Goal: Navigation & Orientation: Find specific page/section

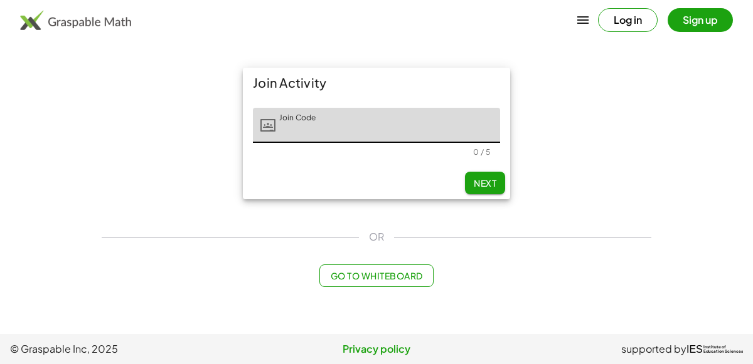
click at [627, 21] on button "Log in" at bounding box center [628, 20] width 60 height 24
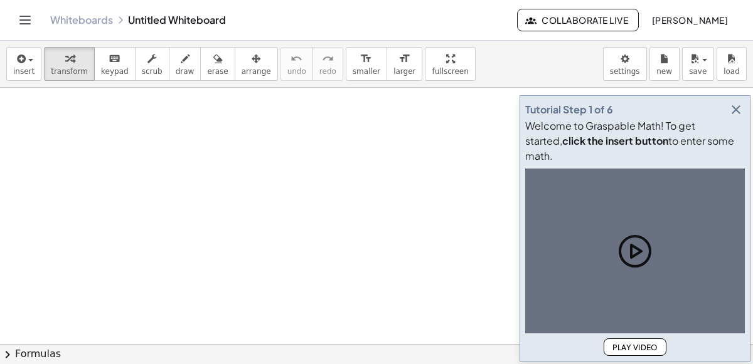
scroll to position [168, 0]
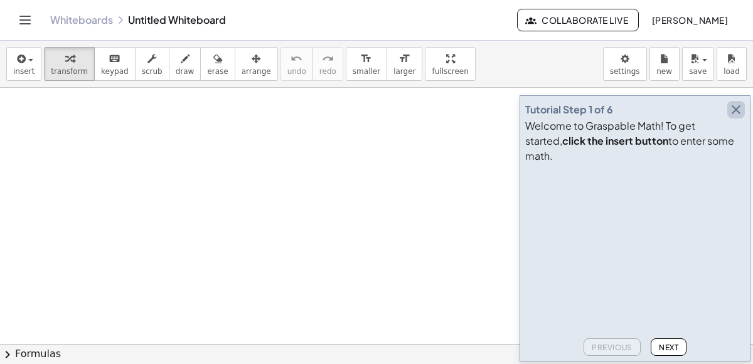
click at [736, 117] on icon "button" at bounding box center [735, 109] width 15 height 15
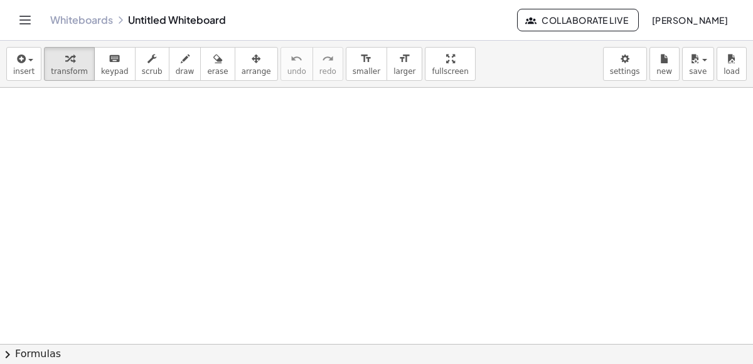
scroll to position [0, 0]
click at [18, 17] on icon "Toggle navigation" at bounding box center [25, 20] width 15 height 15
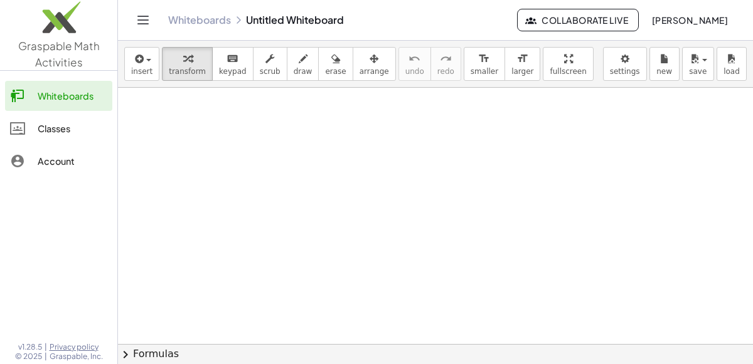
click at [44, 128] on div "Classes" at bounding box center [73, 128] width 70 height 15
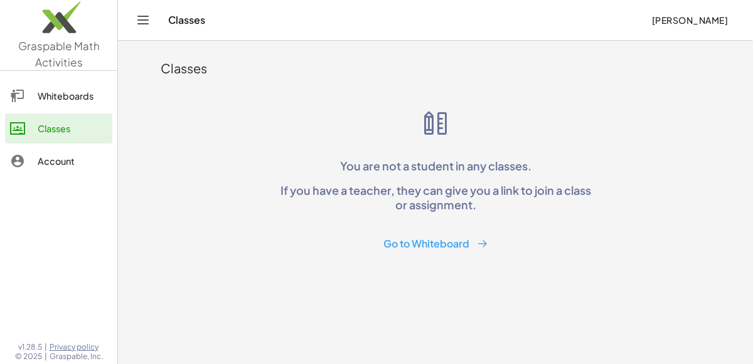
click at [478, 116] on div "You are not a student in any classes. If you have a teacher, they can give you …" at bounding box center [435, 182] width 321 height 147
click at [148, 188] on main "Classes You are not a student in any classes. If you have a teacher, they can g…" at bounding box center [435, 182] width 635 height 364
click at [66, 156] on div "Account" at bounding box center [73, 161] width 70 height 15
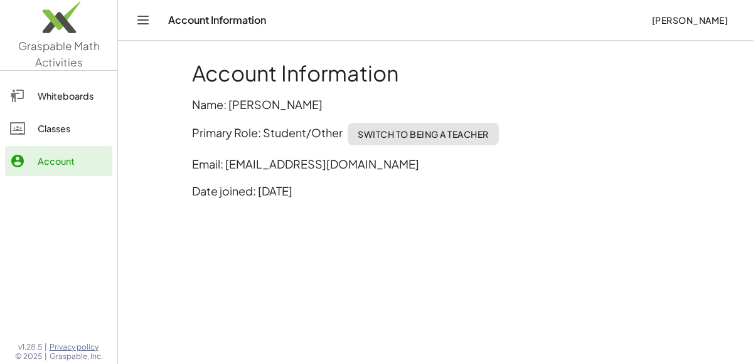
click at [40, 87] on link "Whiteboards" at bounding box center [58, 96] width 107 height 30
